Goal: Task Accomplishment & Management: Manage account settings

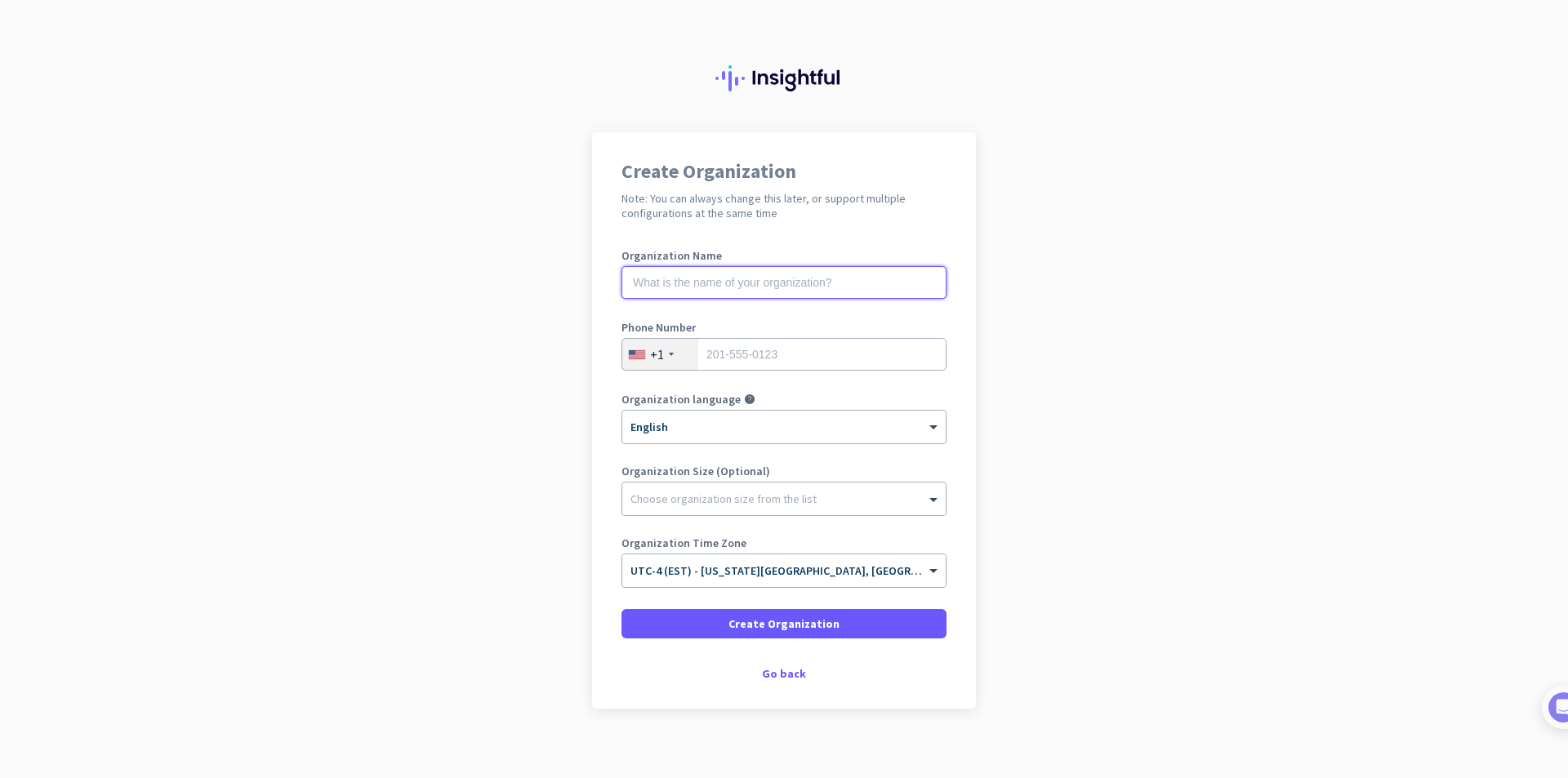
click at [762, 279] on input "text" at bounding box center [784, 282] width 325 height 33
type input "Project Yoshi"
click at [761, 356] on input "tel" at bounding box center [784, 354] width 325 height 33
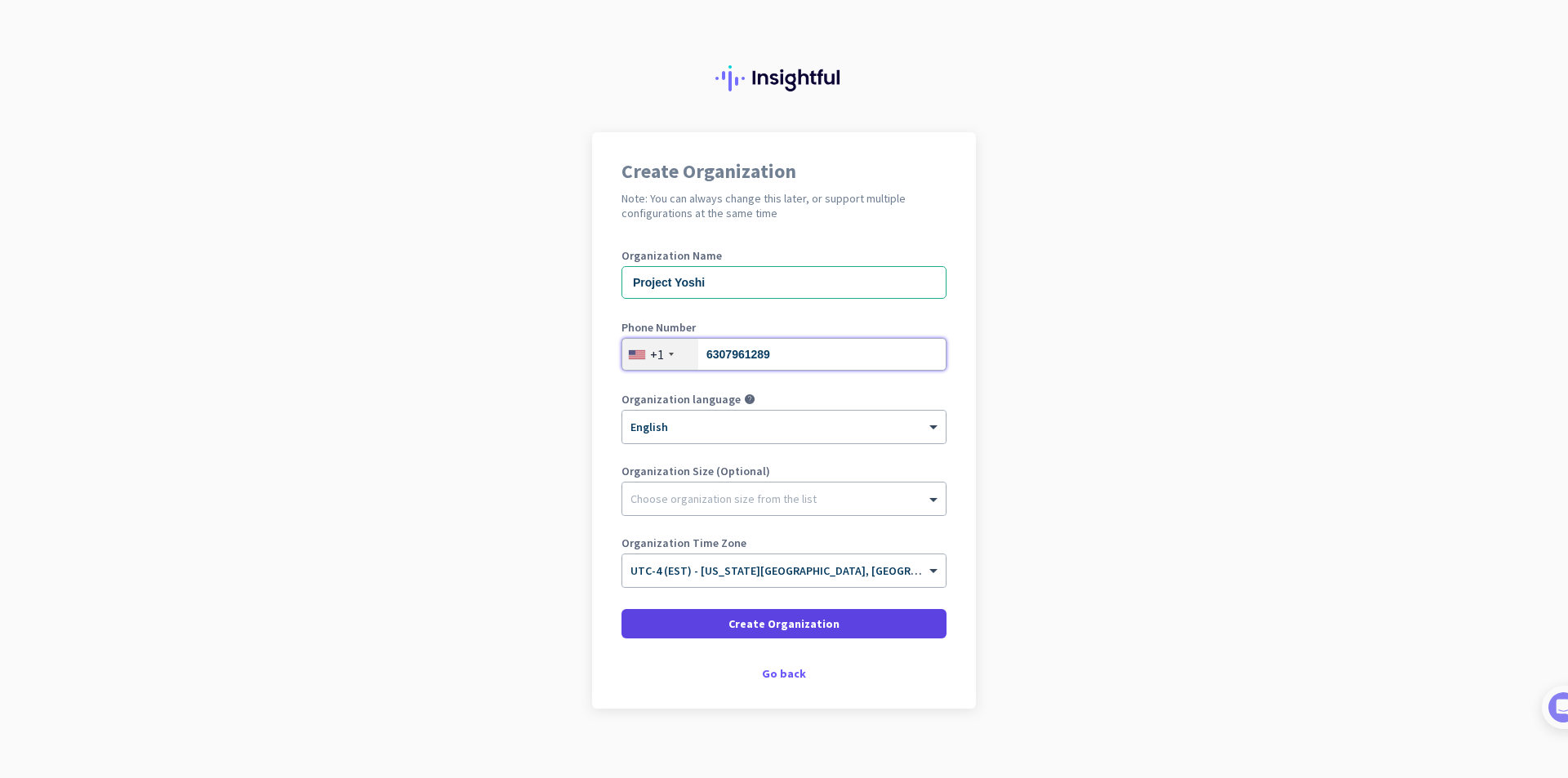
type input "6307961289"
click at [792, 624] on span "Create Organization" at bounding box center [784, 623] width 111 height 16
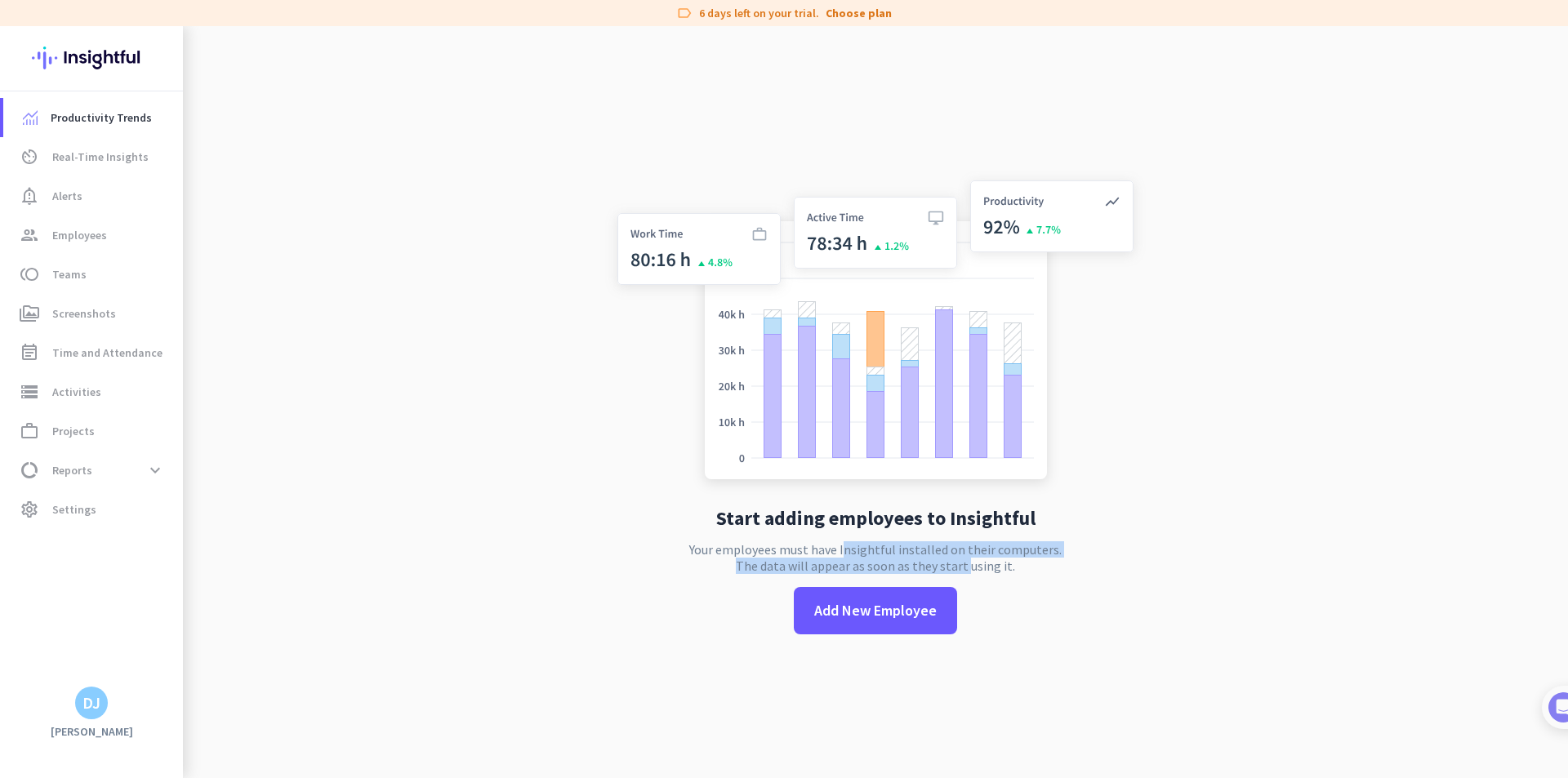
drag, startPoint x: 840, startPoint y: 551, endPoint x: 961, endPoint y: 576, distance: 123.6
click at [961, 576] on div "Start adding employees to Insightful Your employees must have Insightful instal…" at bounding box center [875, 415] width 541 height 778
click at [966, 570] on p "Your employees must have Insightful installed on their computers. The data will…" at bounding box center [875, 557] width 373 height 33
click at [96, 696] on div "DJ" at bounding box center [91, 703] width 18 height 16
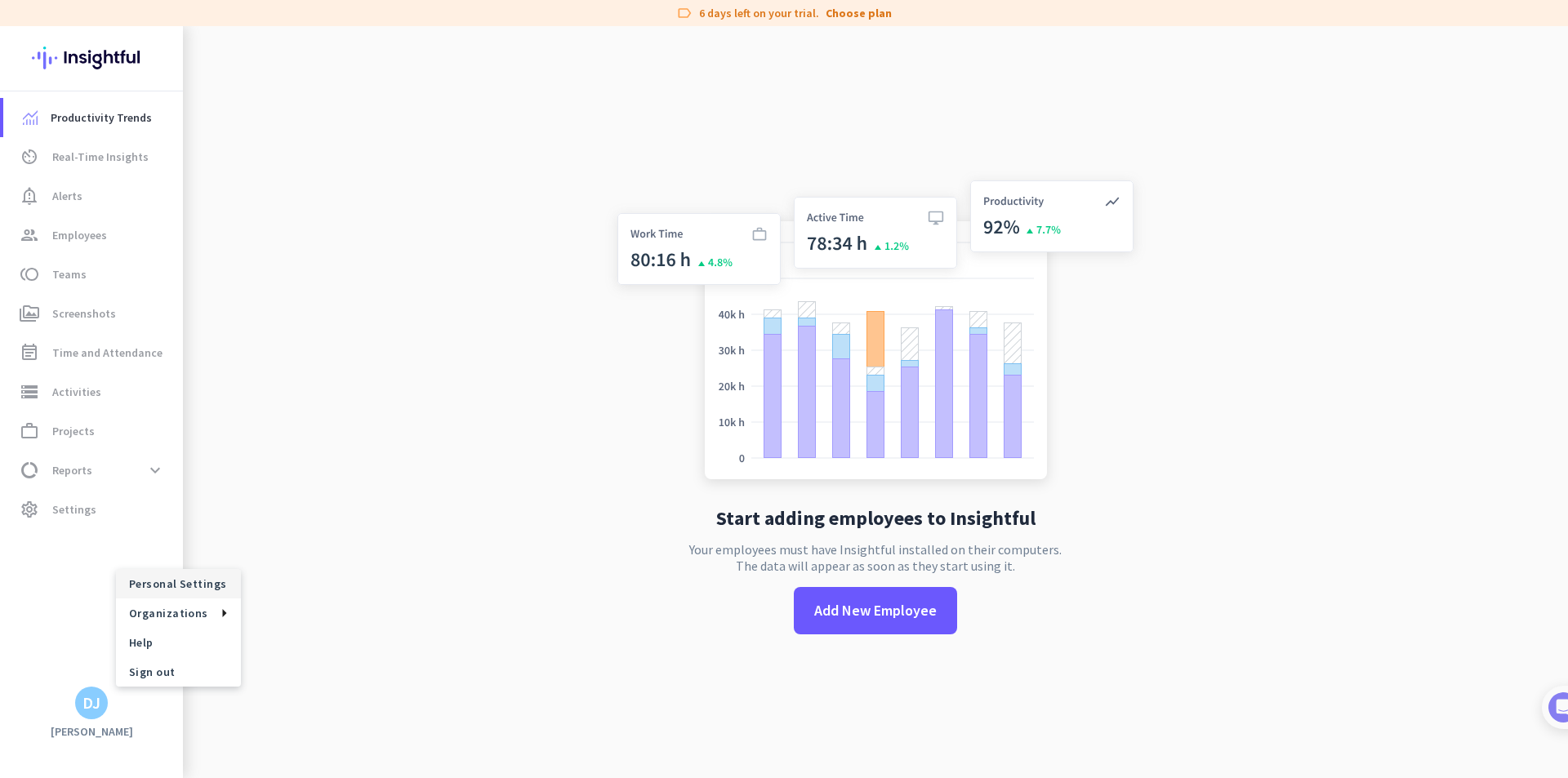
click at [181, 581] on span "Personal Settings" at bounding box center [178, 584] width 99 height 15
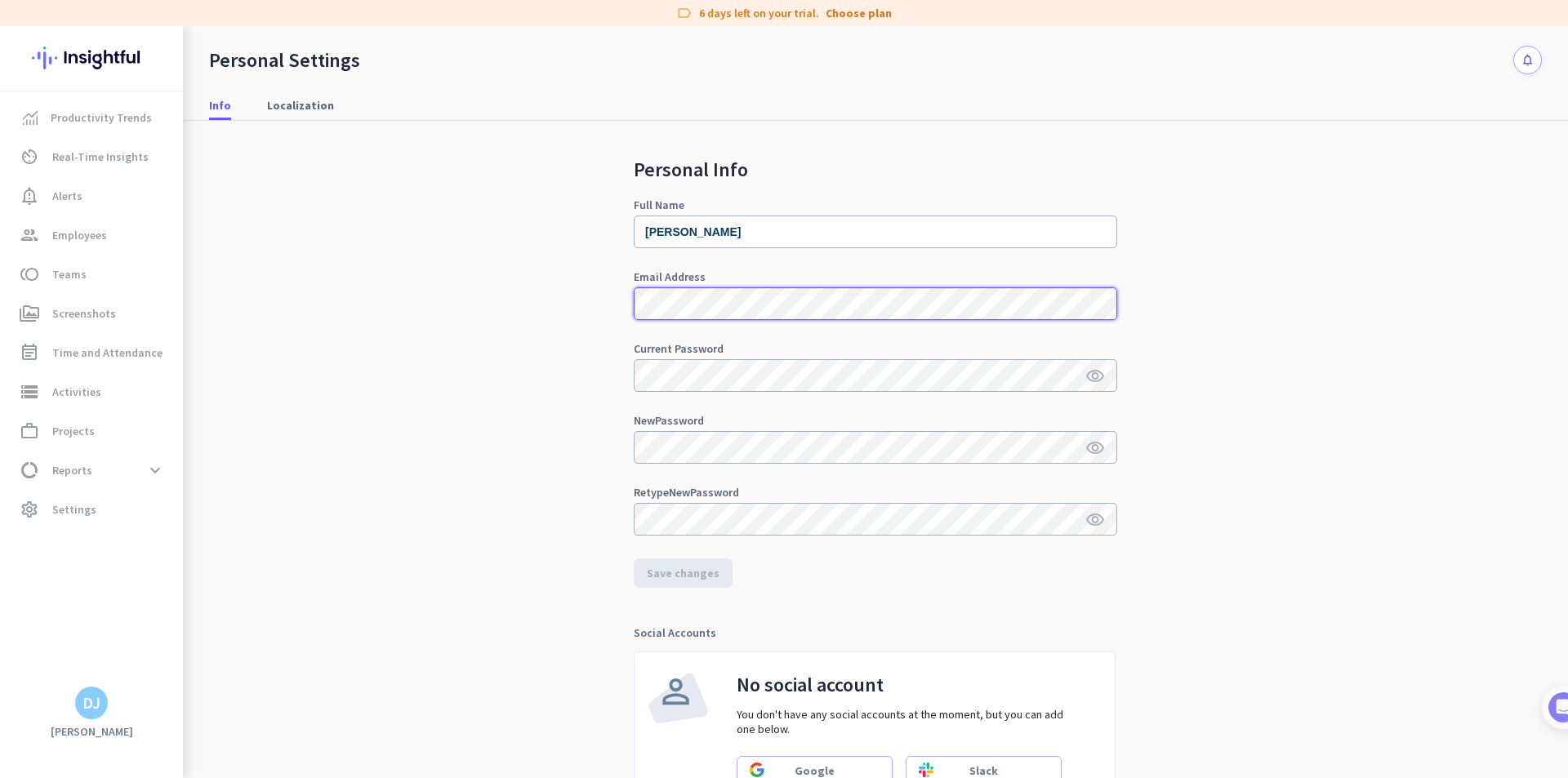
click at [580, 304] on div "Personal Info Full Name [PERSON_NAME] Email Address Current Password visibility…" at bounding box center [875, 497] width 1333 height 752
click at [665, 573] on span "Save changes" at bounding box center [683, 573] width 72 height 16
click at [682, 580] on span "Save changes" at bounding box center [683, 573] width 72 height 16
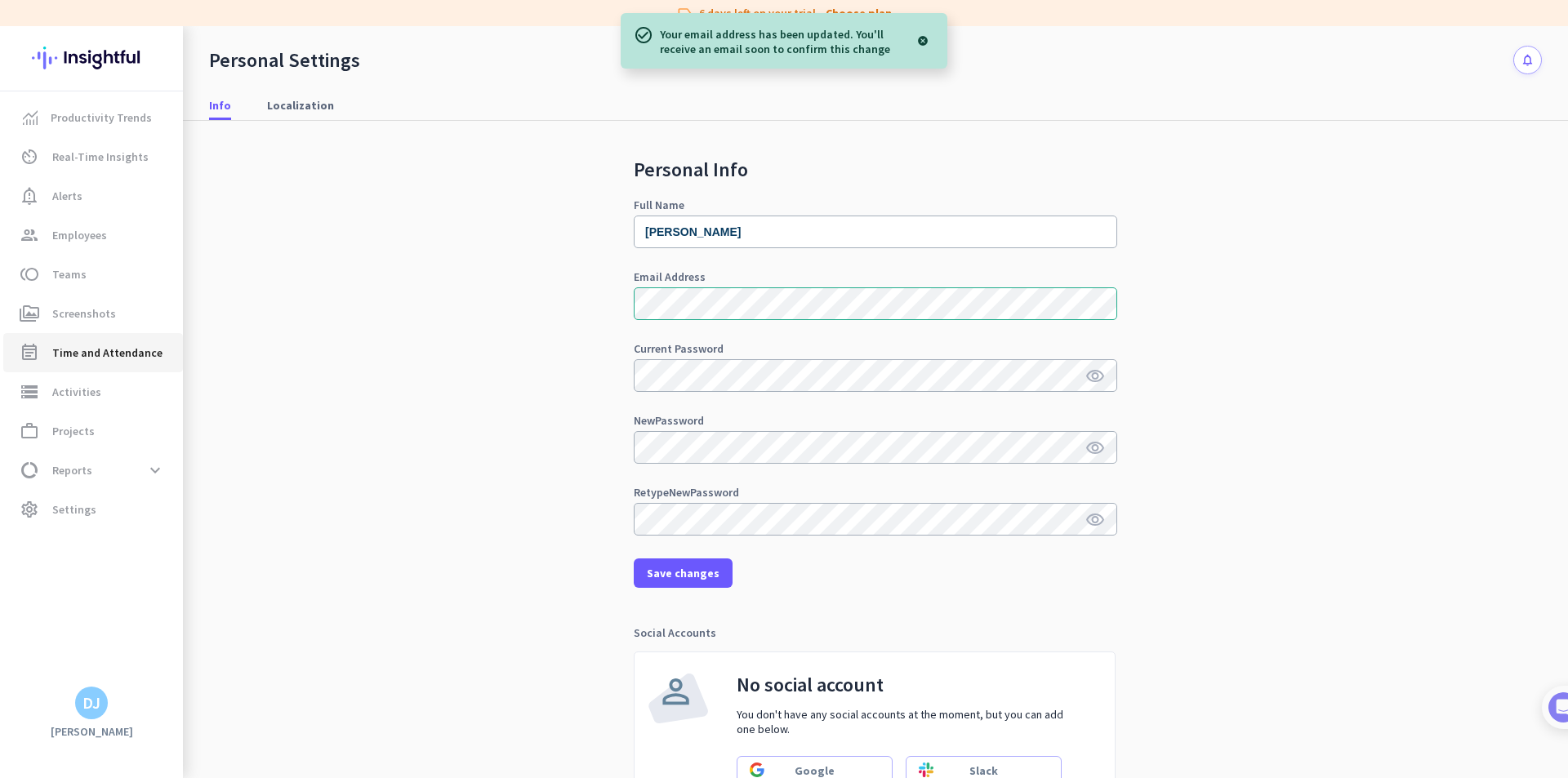
click at [106, 352] on span "Time and Attendance" at bounding box center [107, 352] width 110 height 19
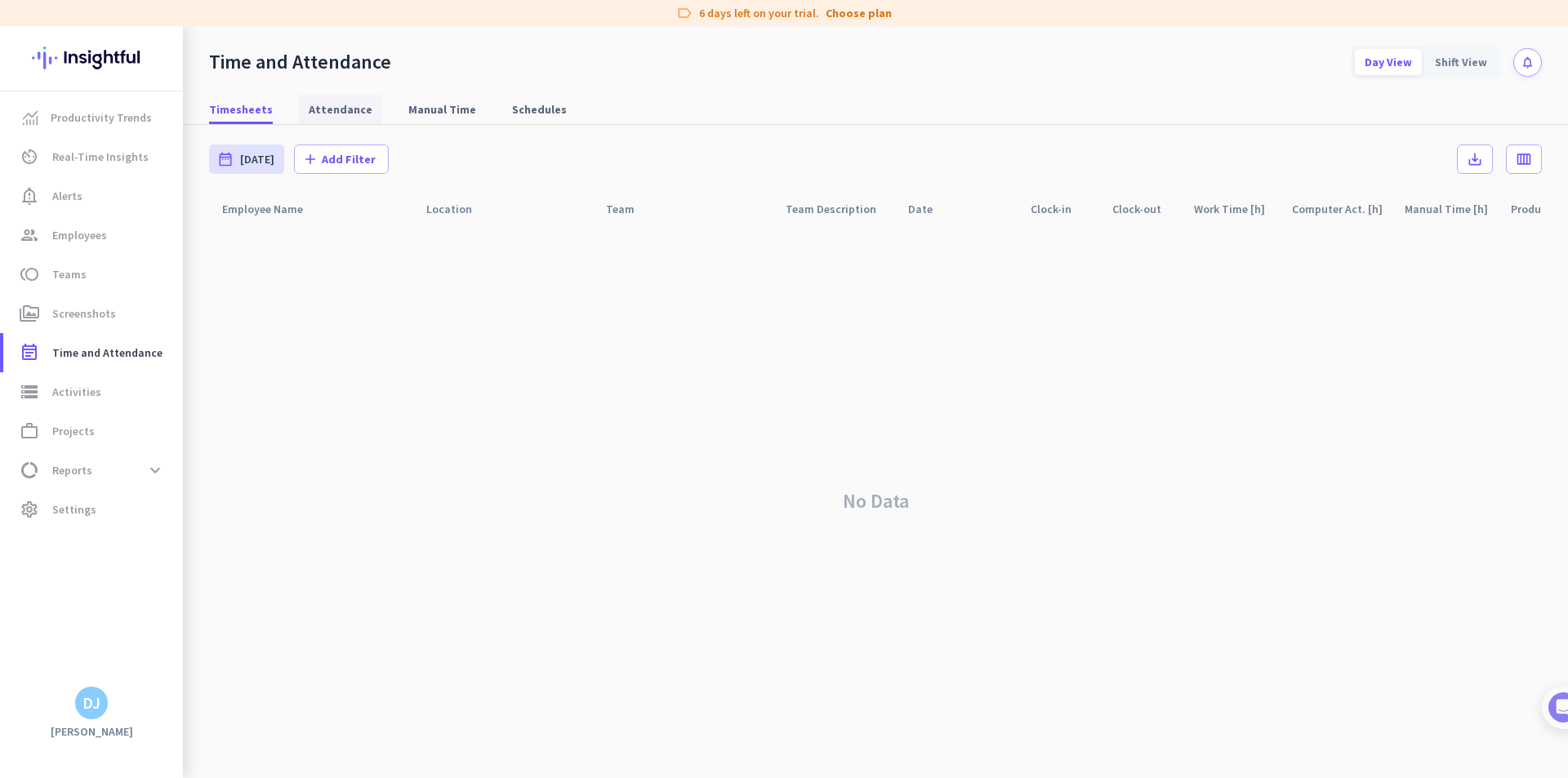
click at [343, 117] on span "Attendance" at bounding box center [341, 110] width 64 height 16
type input "[DATE] - [DATE]"
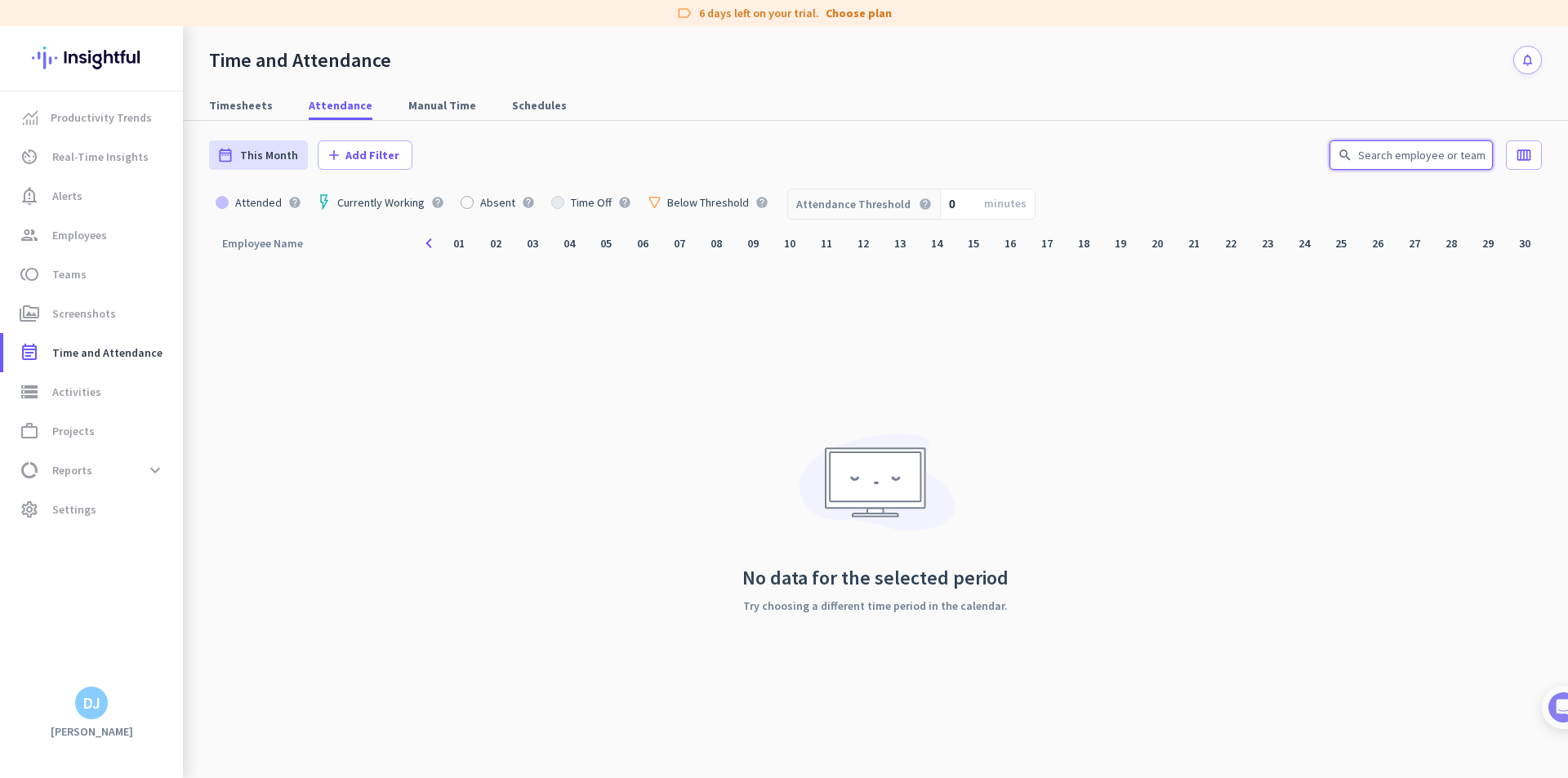
click at [1414, 146] on input "text" at bounding box center [1411, 155] width 163 height 29
